Goal: Register for event/course

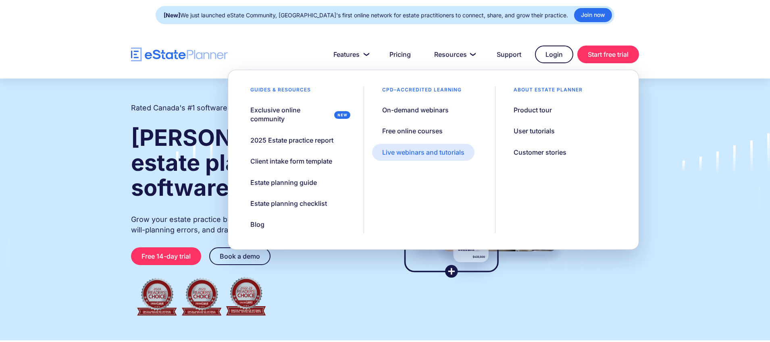
click at [415, 151] on div "Live webinars and tutorials" at bounding box center [423, 152] width 82 height 9
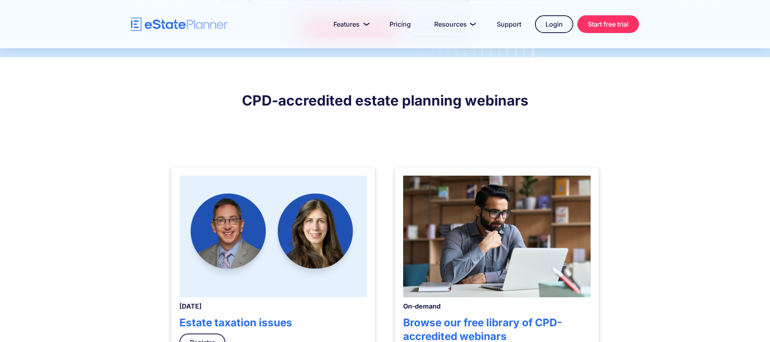
scroll to position [155, 0]
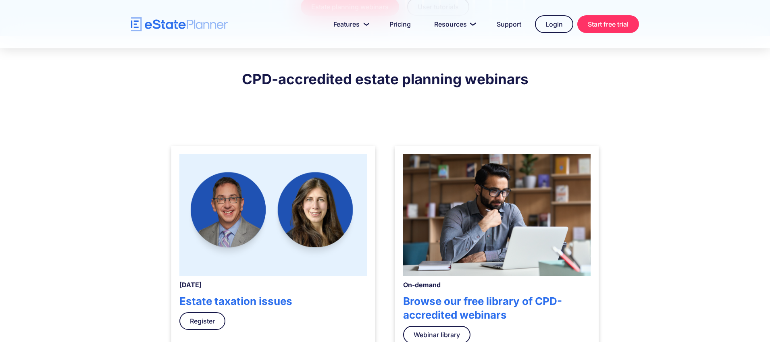
click at [233, 293] on div "September 11, 2025 Estate taxation issues Register" at bounding box center [273, 253] width 204 height 214
click at [241, 254] on img at bounding box center [272, 215] width 187 height 122
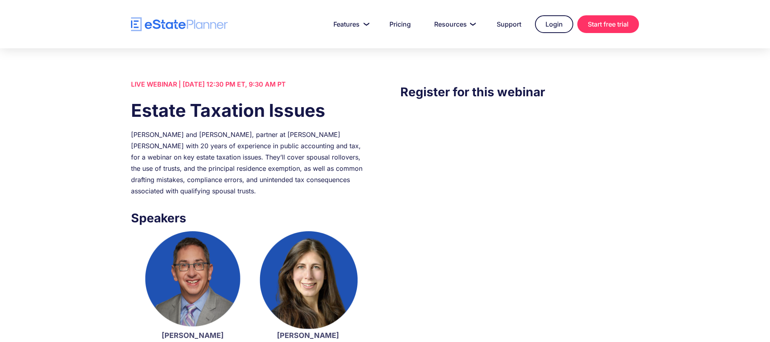
click at [228, 80] on div "LIVE WEBINAR | [DATE] 12:30 PM ET, 9:30 AM PT" at bounding box center [250, 84] width 239 height 11
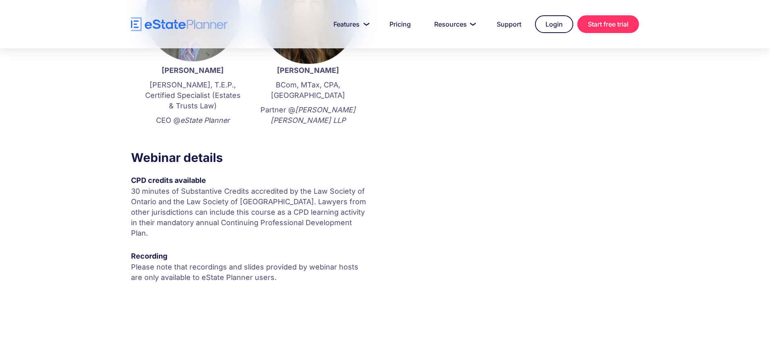
scroll to position [269, 0]
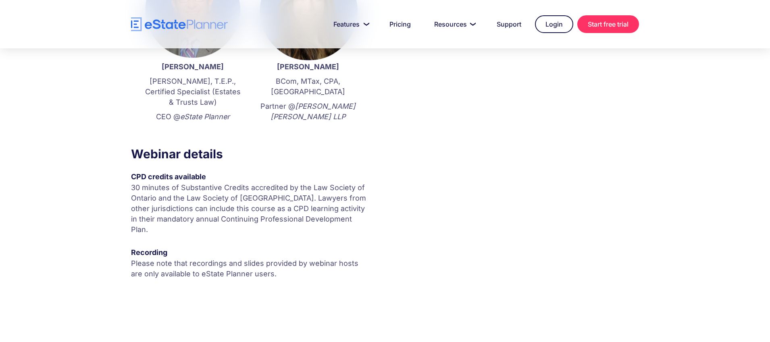
click at [183, 202] on p "30 minutes of Substantive Credits accredited by the Law Society of Ontario and …" at bounding box center [250, 209] width 239 height 52
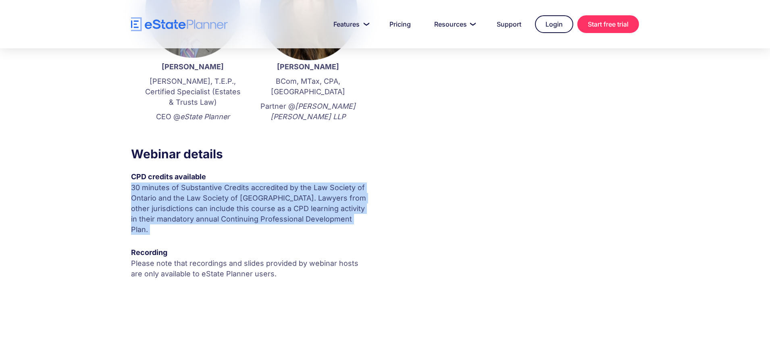
click at [183, 202] on p "30 minutes of Substantive Credits accredited by the Law Society of Ontario and …" at bounding box center [250, 209] width 239 height 52
copy p "30 minutes of Substantive Credits accredited by the Law Society of Ontario and …"
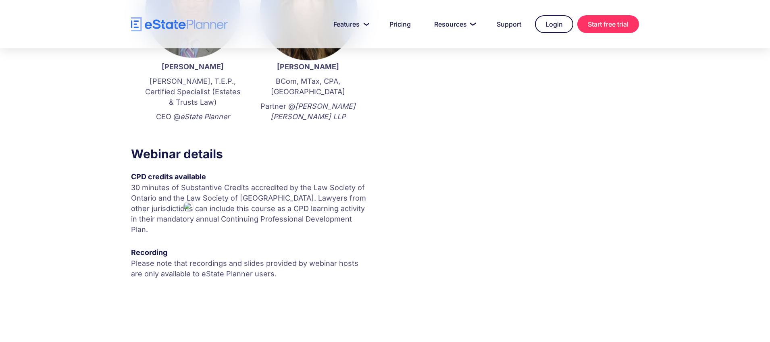
click at [212, 258] on p "Please note that recordings and slides provided by webinar hosts are only avail…" at bounding box center [250, 268] width 239 height 21
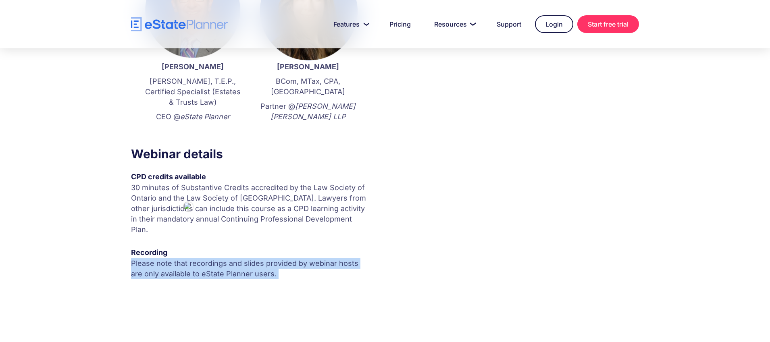
click at [213, 258] on p "Please note that recordings and slides provided by webinar hosts are only avail…" at bounding box center [250, 268] width 239 height 21
copy p "Please note that recordings and slides provided by webinar hosts are only avail…"
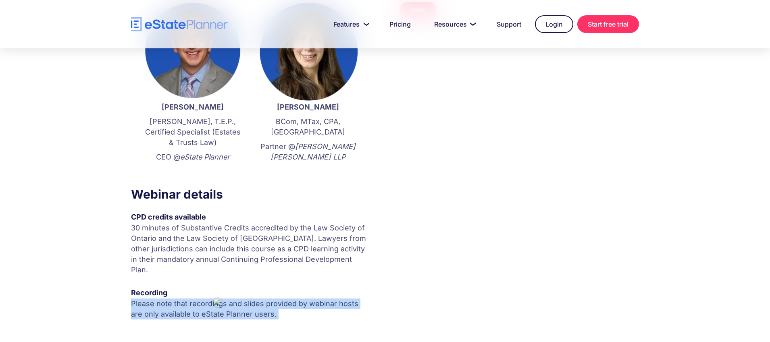
scroll to position [110, 0]
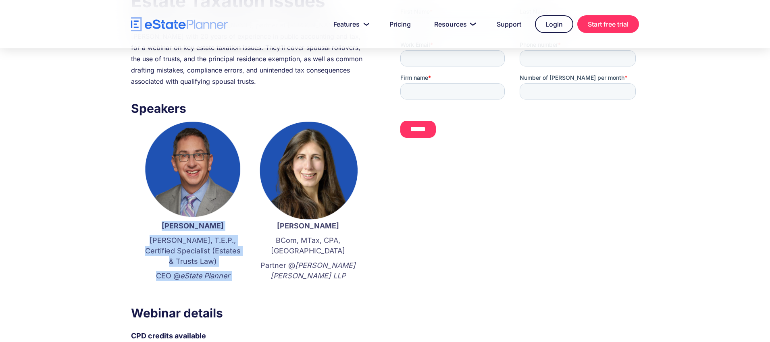
drag, startPoint x: 173, startPoint y: 225, endPoint x: 249, endPoint y: 289, distance: 99.2
click at [249, 289] on div "[PERSON_NAME] [PERSON_NAME], T.E.P., Certified Specialist (Estates & Trusts Law…" at bounding box center [250, 211] width 239 height 178
copy div "[PERSON_NAME] [PERSON_NAME], T.E.P., Certified Specialist (Estates & Trusts Law…"
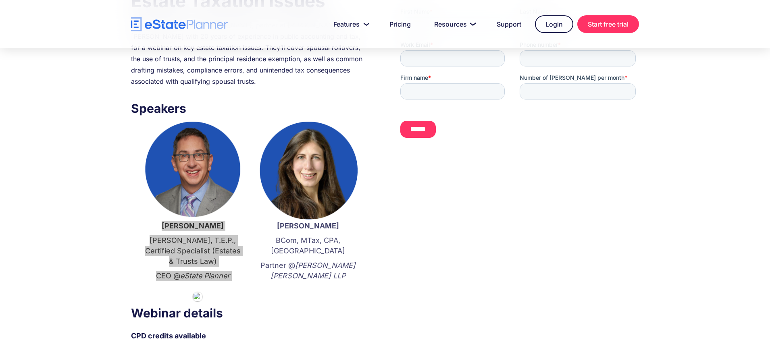
scroll to position [0, 0]
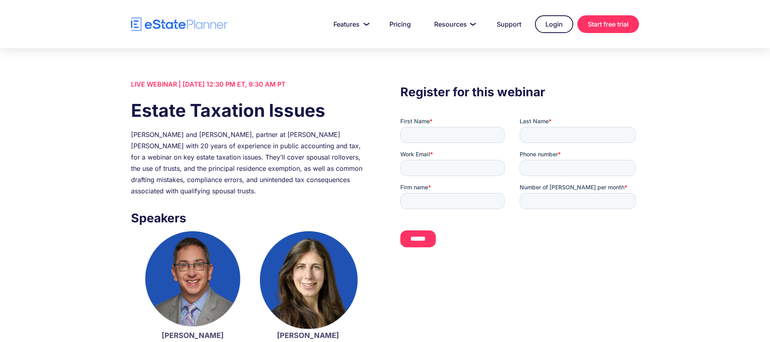
click at [177, 168] on div "[PERSON_NAME] and [PERSON_NAME], partner at [PERSON_NAME] [PERSON_NAME] with 20…" at bounding box center [250, 163] width 239 height 68
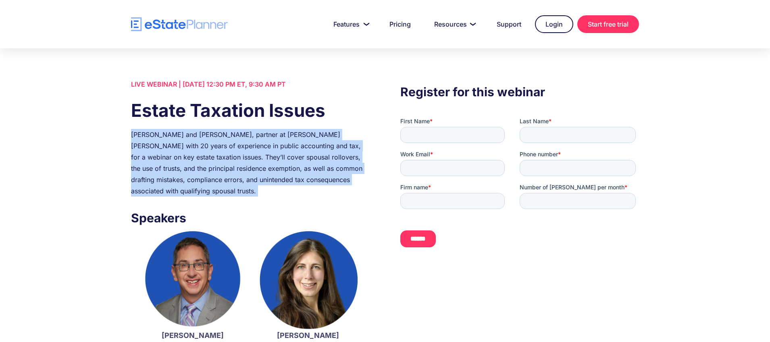
click at [177, 168] on div "[PERSON_NAME] and [PERSON_NAME], partner at [PERSON_NAME] [PERSON_NAME] with 20…" at bounding box center [250, 163] width 239 height 68
copy div "[PERSON_NAME] and [PERSON_NAME], partner at [PERSON_NAME] [PERSON_NAME] with 20…"
